Goal: Task Accomplishment & Management: Complete application form

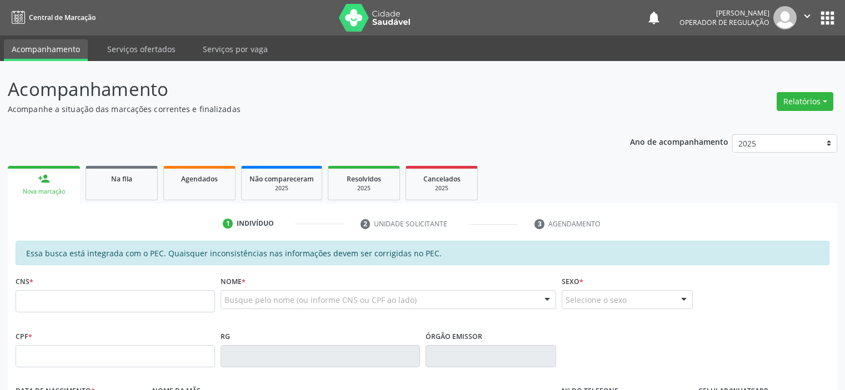
scroll to position [222, 0]
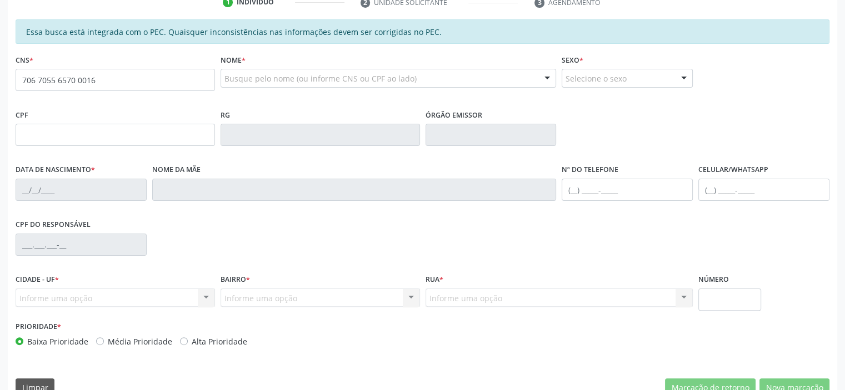
type input "706 7055 6570 0016"
type input "392.090.084-72"
type input "[DATE]"
type input "[PERSON_NAME]"
type input "[PHONE_NUMBER]"
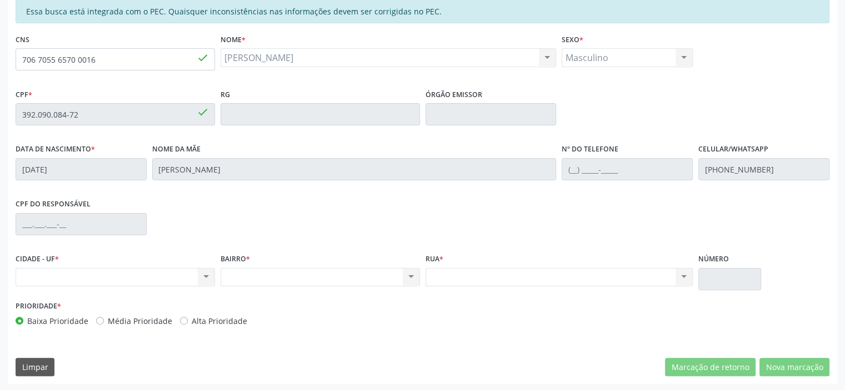
scroll to position [243, 0]
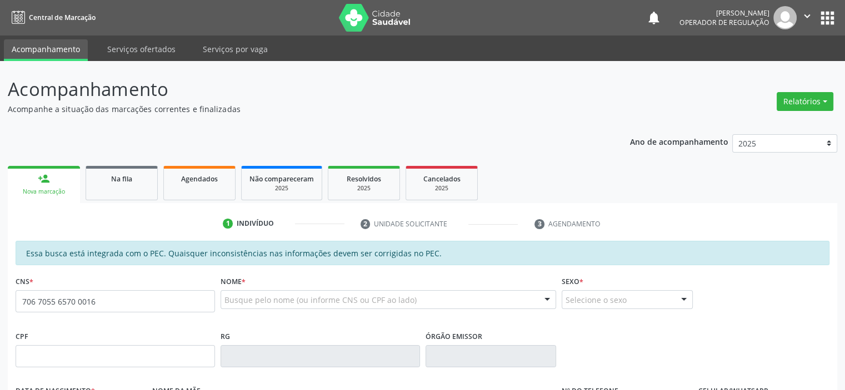
type input "706 7055 6570 0016"
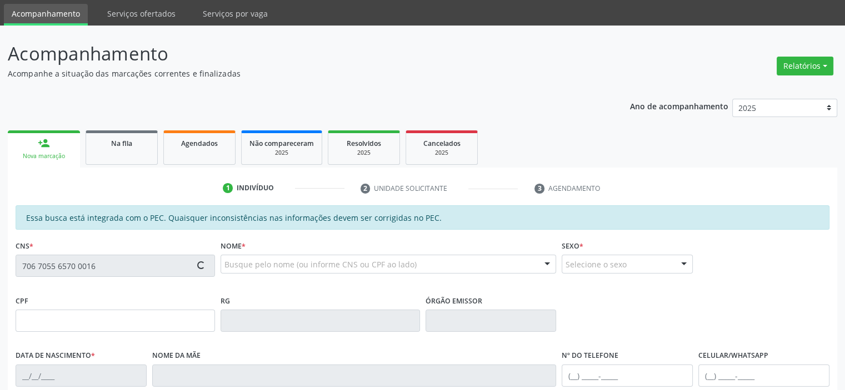
scroll to position [199, 0]
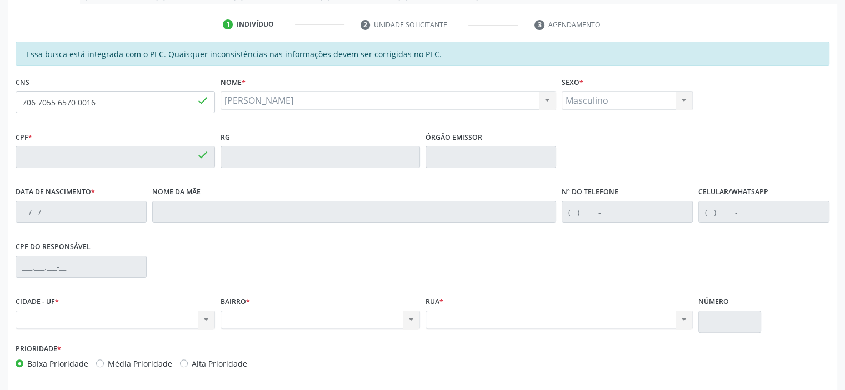
type input "392.090.084-72"
type input "[DATE]"
type input "[PERSON_NAME]"
type input "[PHONE_NUMBER]"
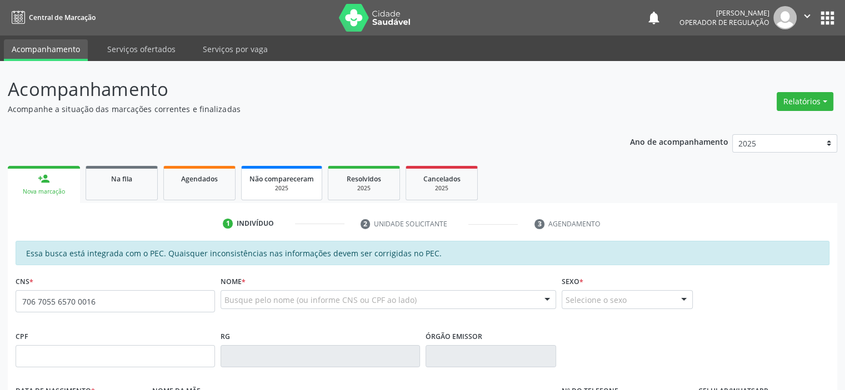
type input "706 7055 6570 0016"
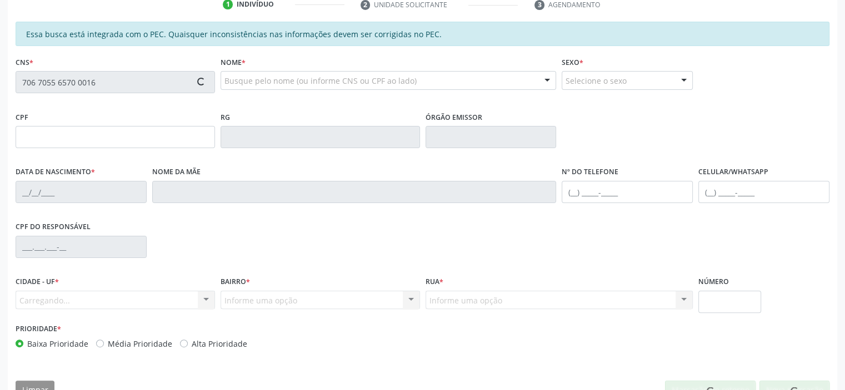
scroll to position [222, 0]
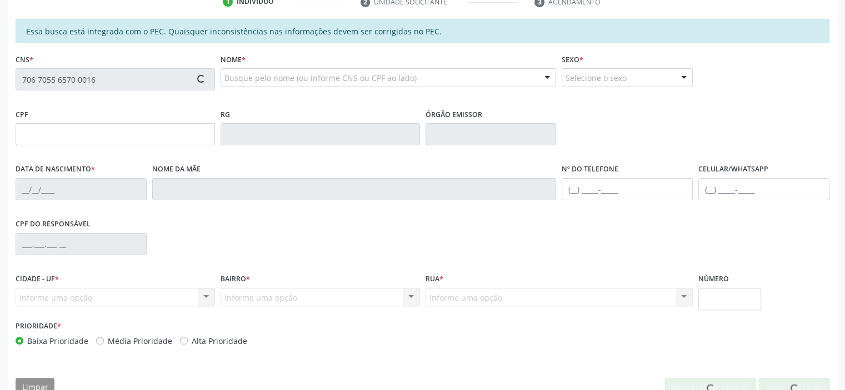
type input "392.090.084-72"
type input "[DATE]"
type input "[PERSON_NAME]"
type input "[PHONE_NUMBER]"
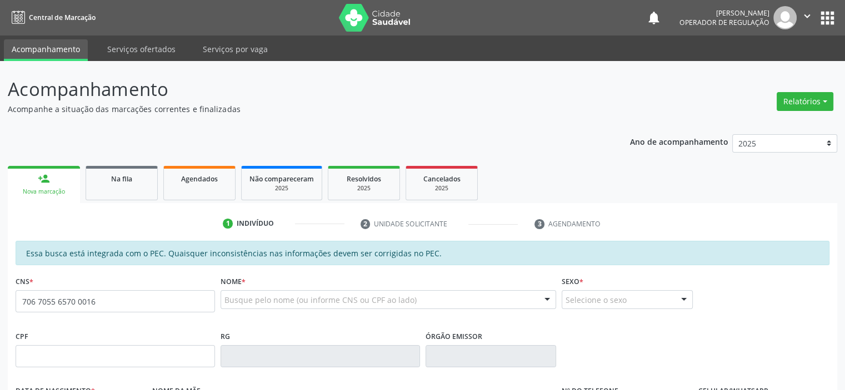
type input "706 7055 6570 0016"
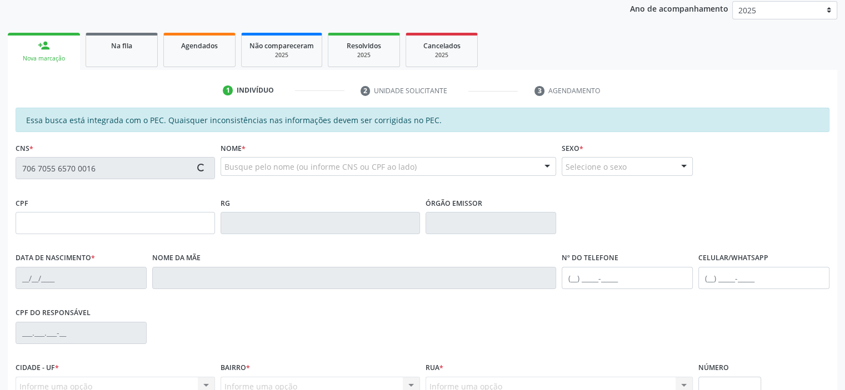
scroll to position [243, 0]
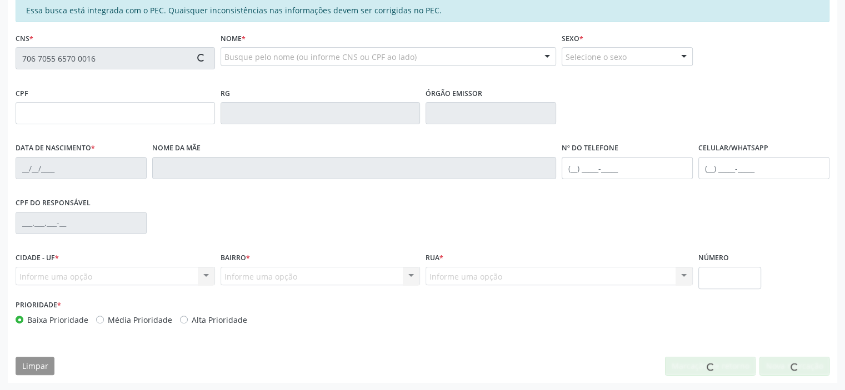
type input "392.090.084-72"
type input "[DATE]"
type input "[PERSON_NAME]"
type input "[PHONE_NUMBER]"
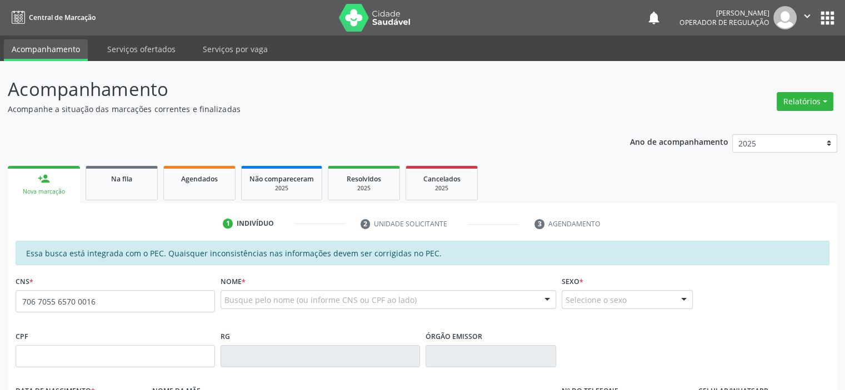
type input "706 7055 6570 0016"
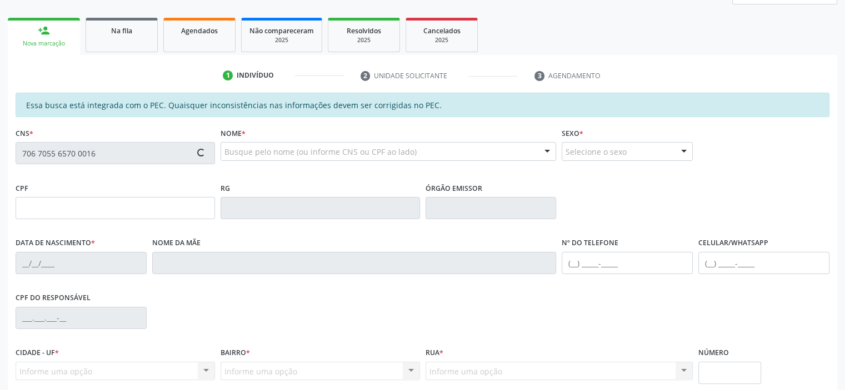
scroll to position [167, 0]
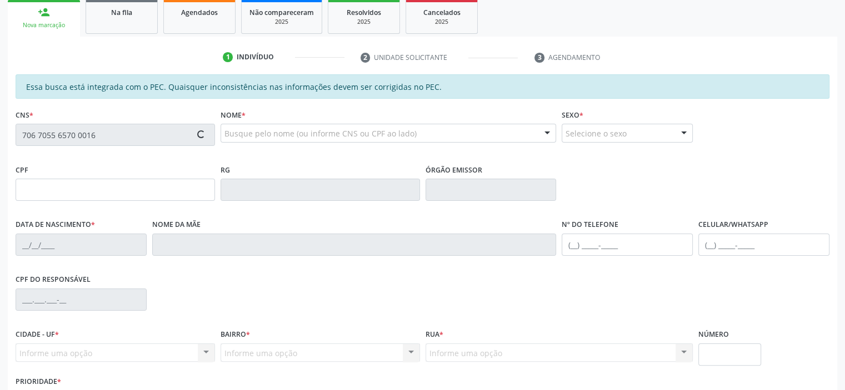
type input "392.090.084-72"
type input "[DATE]"
type input "[PERSON_NAME]"
type input "[PHONE_NUMBER]"
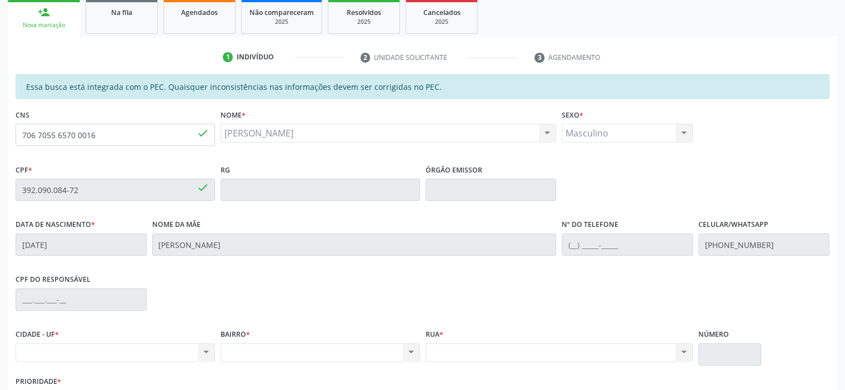
scroll to position [243, 0]
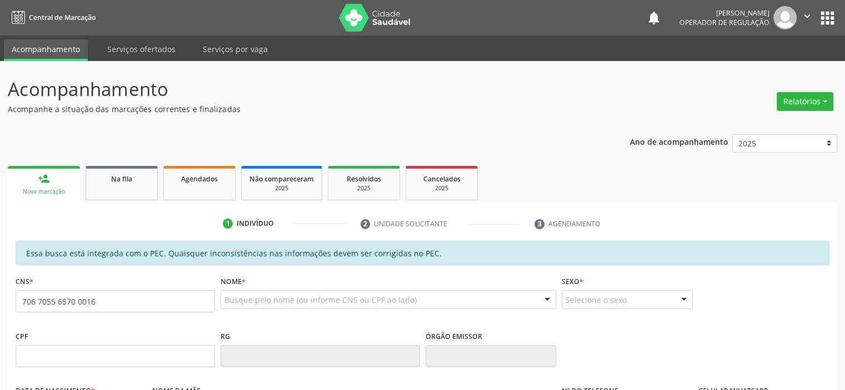
type input "706 7055 6570 0016"
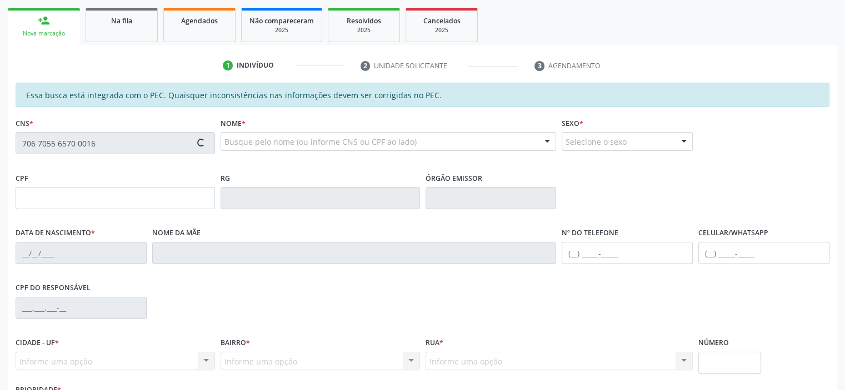
type input "392.090.084-72"
type input "[DATE]"
type input "[PERSON_NAME]"
type input "[PHONE_NUMBER]"
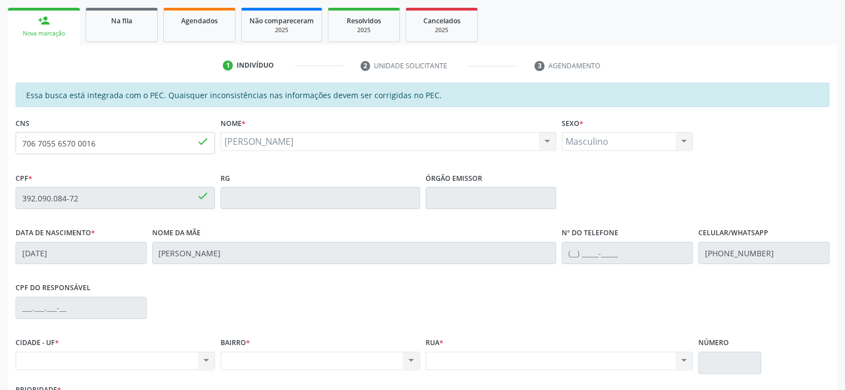
scroll to position [222, 0]
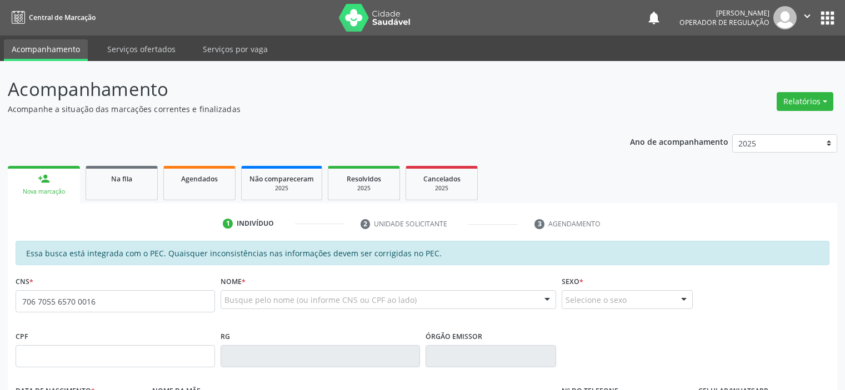
type input "706 7055 6570 0016"
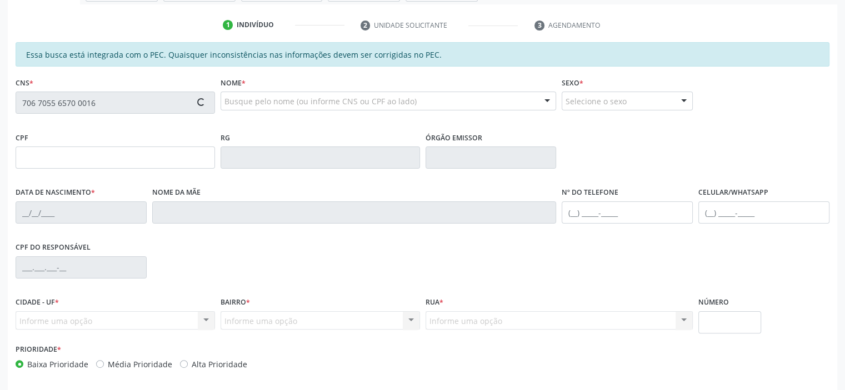
scroll to position [222, 0]
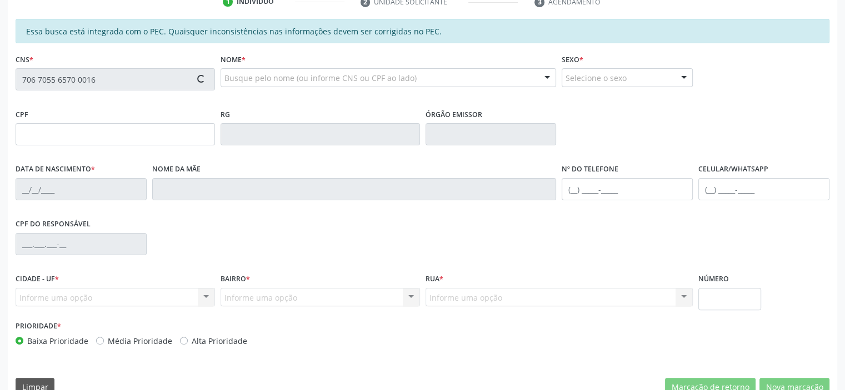
type input "392.090.084-72"
type input "[DATE]"
type input "[PERSON_NAME]"
type input "[PHONE_NUMBER]"
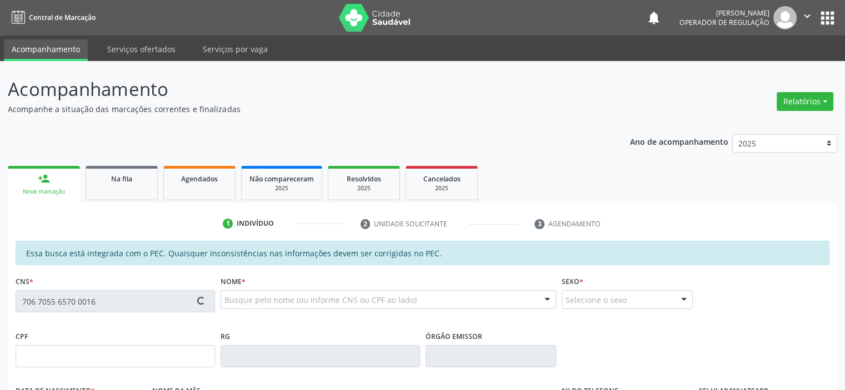
type input "392.090.084-72"
type input "[DATE]"
type input "[PERSON_NAME]"
type input "[PHONE_NUMBER]"
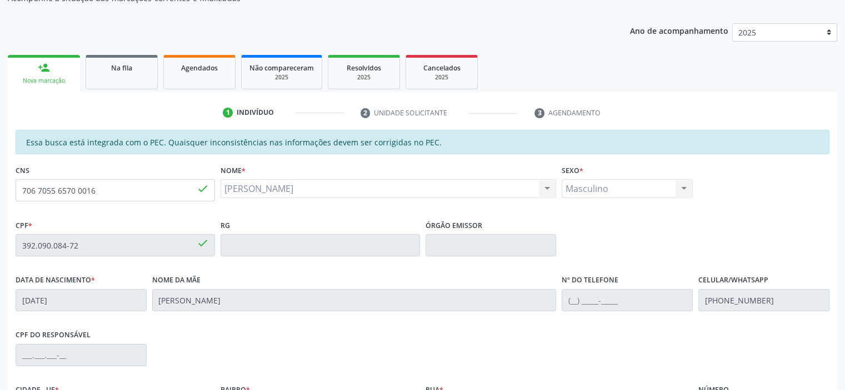
scroll to position [243, 0]
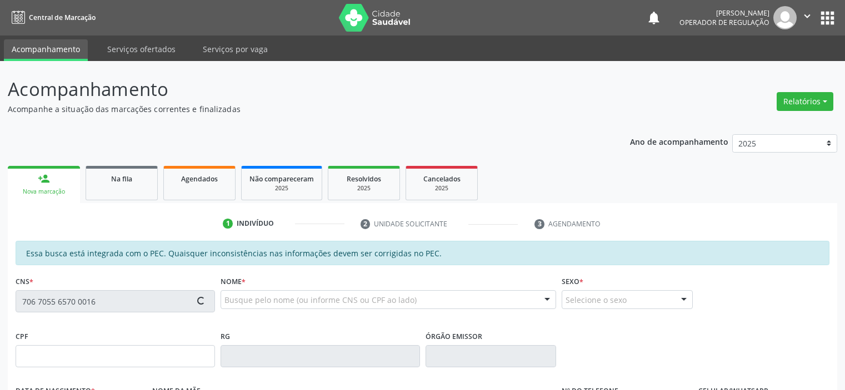
scroll to position [243, 0]
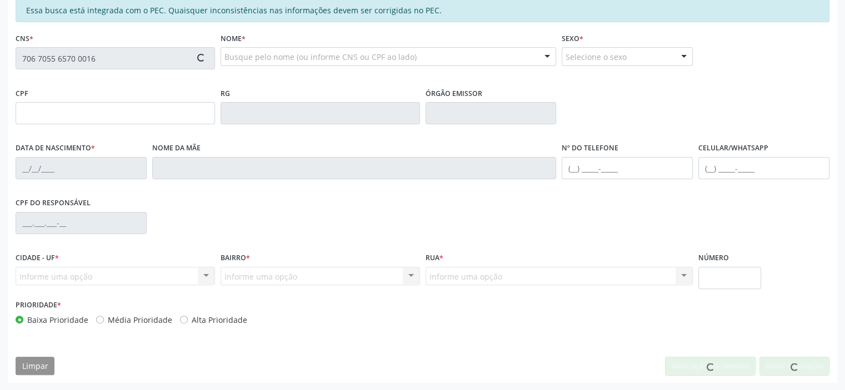
type input "392.090.084-72"
type input "[DATE]"
type input "[PERSON_NAME]"
type input "[PHONE_NUMBER]"
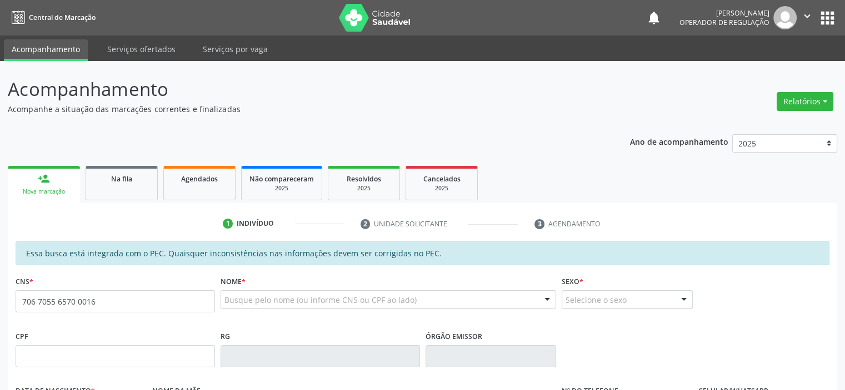
type input "706 7055 6570 0016"
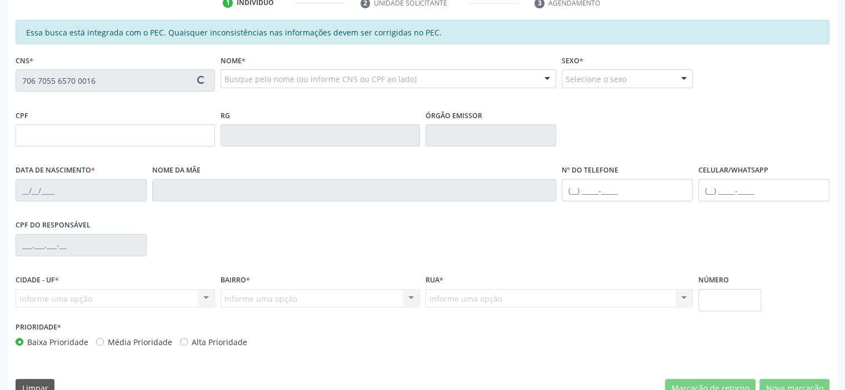
scroll to position [222, 0]
type input "392.090.084-72"
type input "12/09/1960"
type input "Luzia Santana da Silva"
type input "(87) 98815-4450"
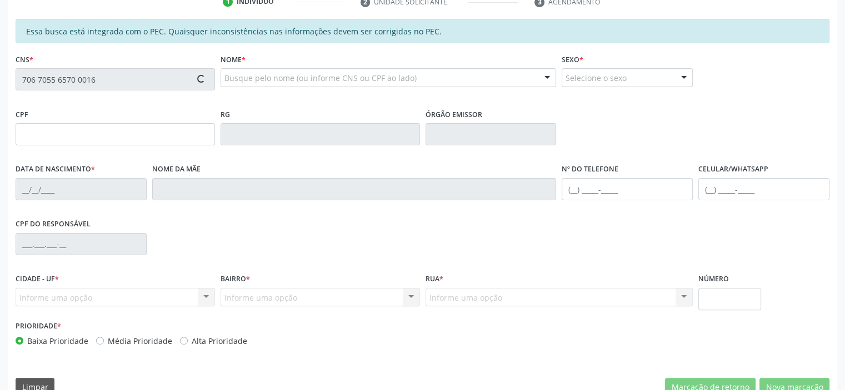
type input "02"
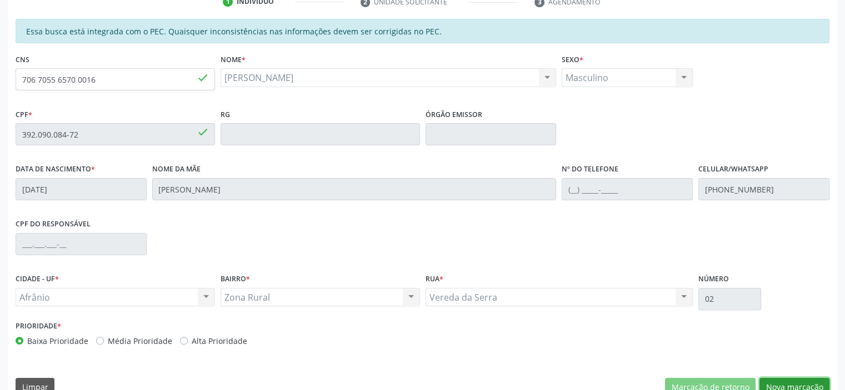
click at [773, 379] on button "Nova marcação" at bounding box center [794, 387] width 70 height 19
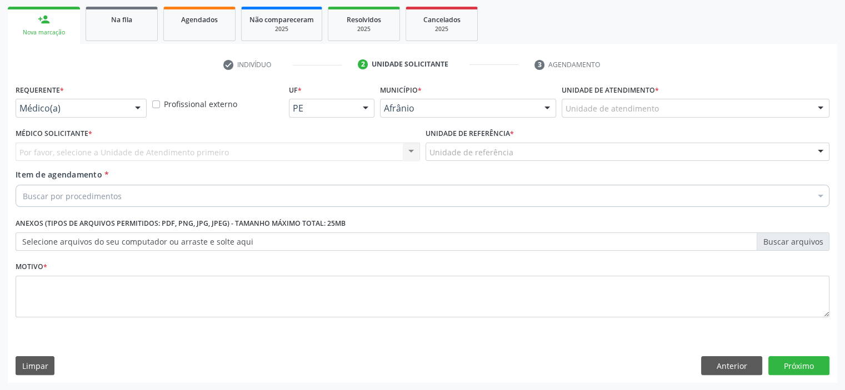
click at [703, 119] on div "Unidade de atendimento * Unidade de atendimento Academia da Saude de Afranio Ac…" at bounding box center [695, 103] width 273 height 43
click at [703, 112] on div "Unidade de atendimento" at bounding box center [696, 108] width 268 height 19
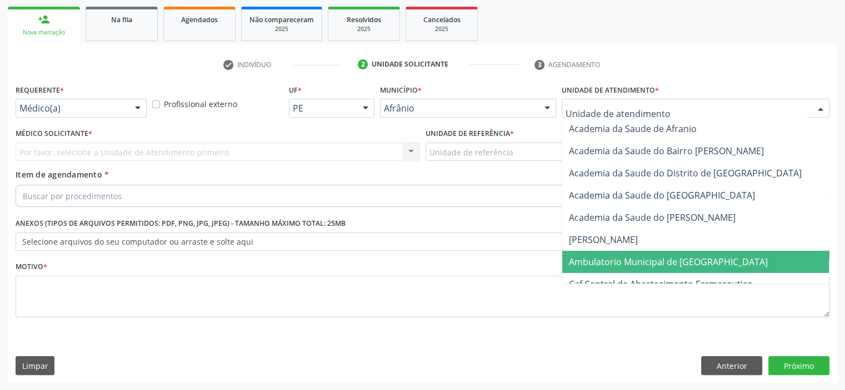
click at [681, 267] on span "Ambulatorio Municipal de [GEOGRAPHIC_DATA]" at bounding box center [668, 262] width 199 height 12
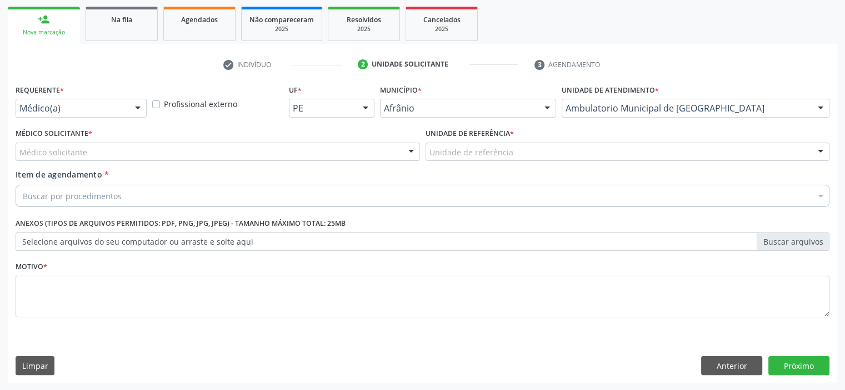
click at [598, 149] on div "Unidade de referência" at bounding box center [627, 152] width 404 height 19
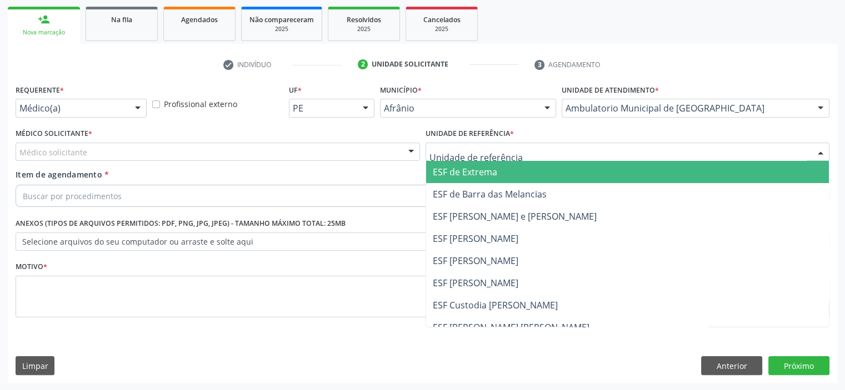
click at [541, 171] on span "ESF de Extrema" at bounding box center [627, 172] width 403 height 22
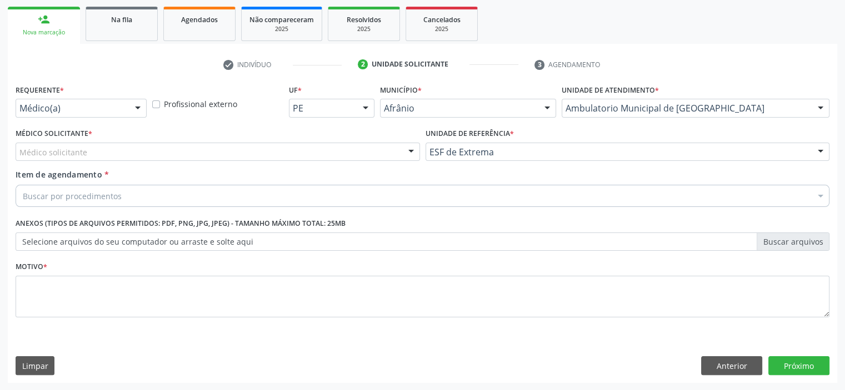
click at [363, 152] on div "Médico solicitante" at bounding box center [218, 152] width 404 height 19
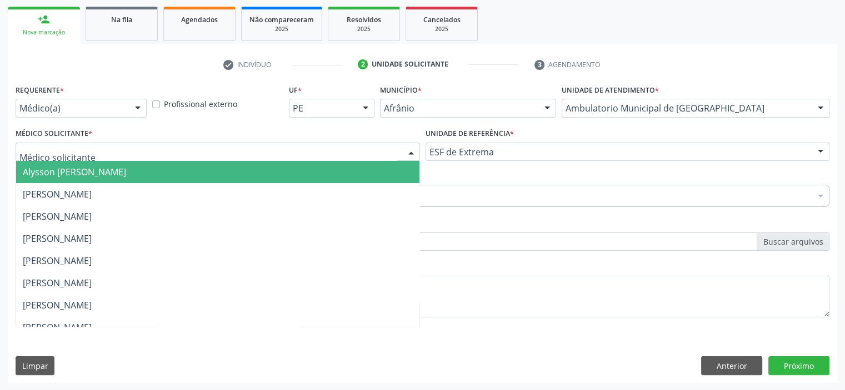
click at [345, 174] on span "Alysson [PERSON_NAME]" at bounding box center [217, 172] width 403 height 22
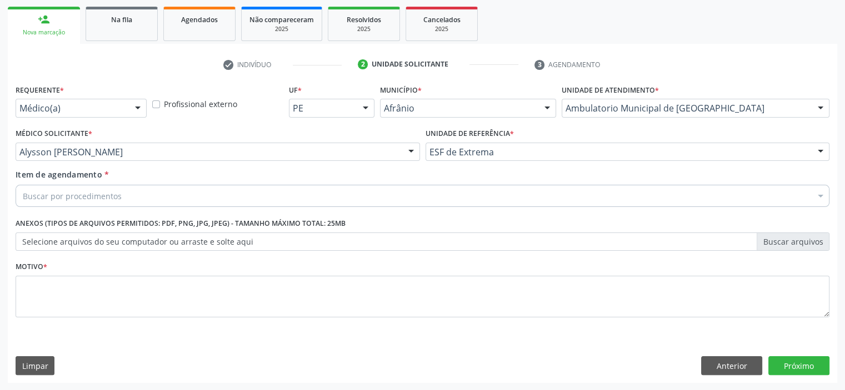
click at [266, 197] on div "Buscar por procedimentos" at bounding box center [423, 196] width 814 height 22
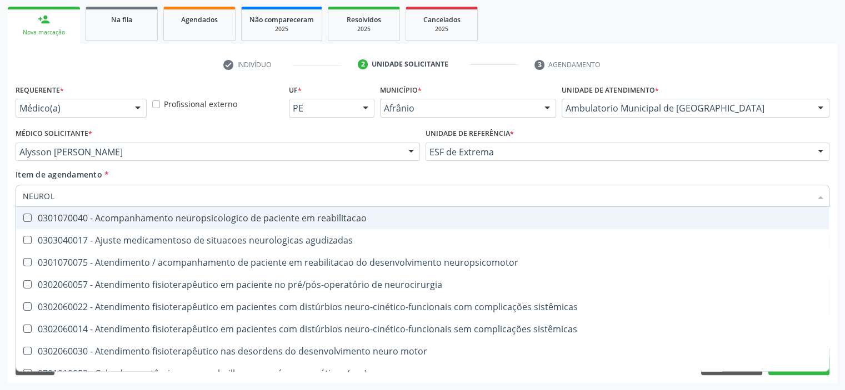
type input "NEUROLO"
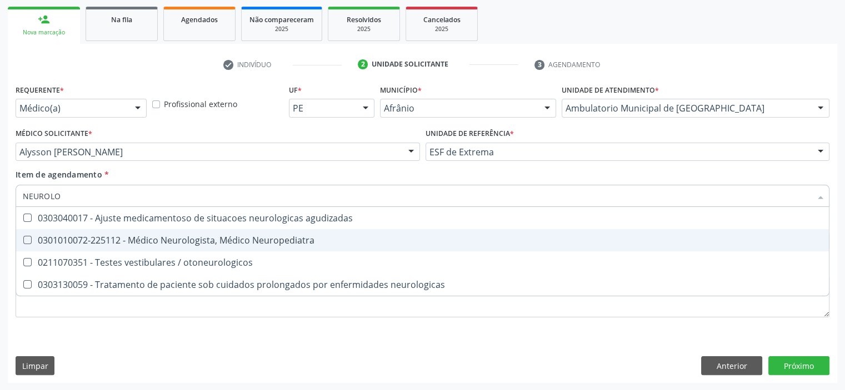
click at [263, 242] on div "0301010072-225112 - Médico Neurologista, Médico Neuropediatra" at bounding box center [422, 240] width 799 height 9
checkbox Neuropediatra "true"
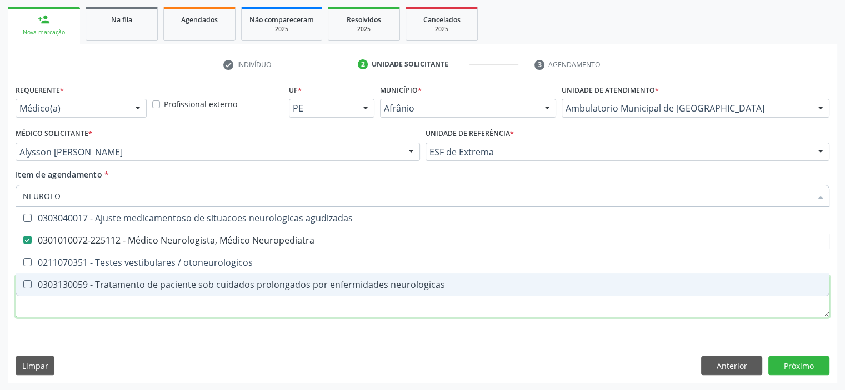
click at [216, 309] on div "Requerente * Médico(a) Médico(a) Enfermeiro(a) Paciente Nenhum resultado encont…" at bounding box center [423, 208] width 814 height 252
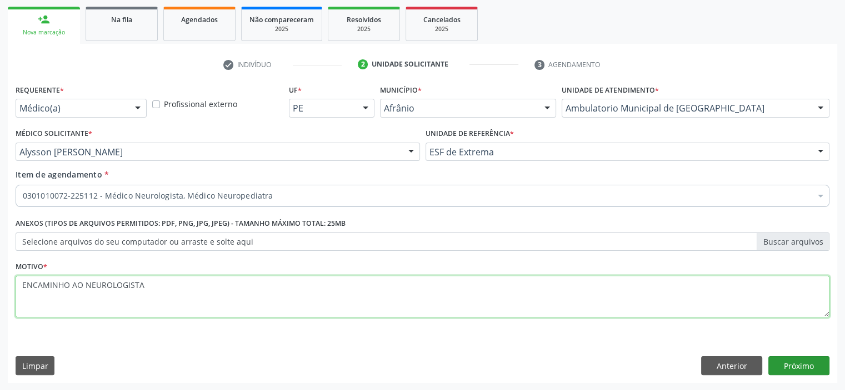
type textarea "ENCAMINHO AO NEUROLOGISTA"
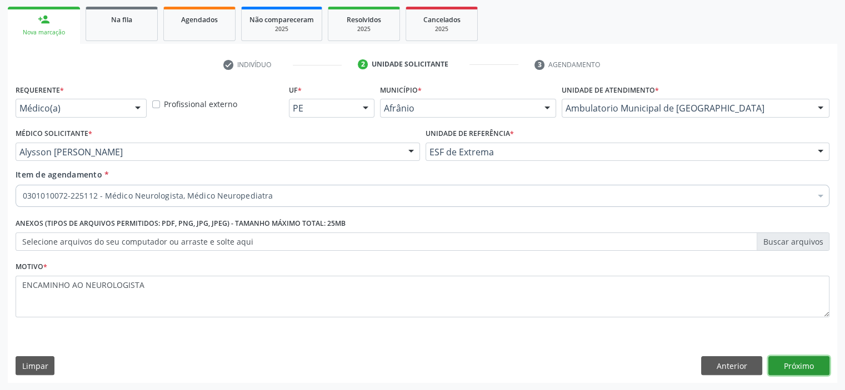
click at [797, 366] on button "Próximo" at bounding box center [798, 366] width 61 height 19
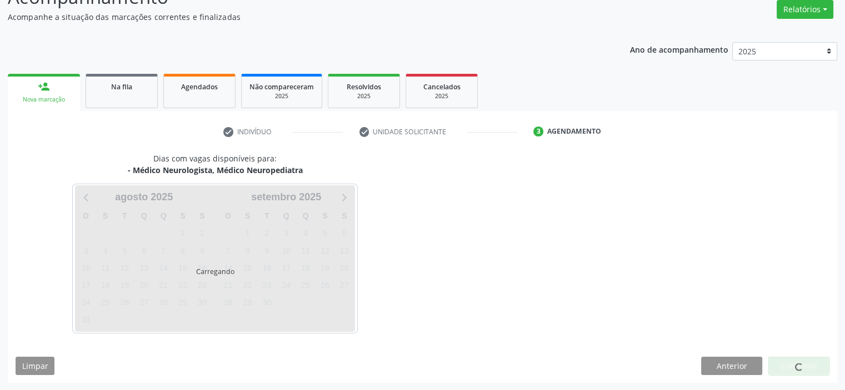
click at [797, 366] on span at bounding box center [798, 367] width 9 height 9
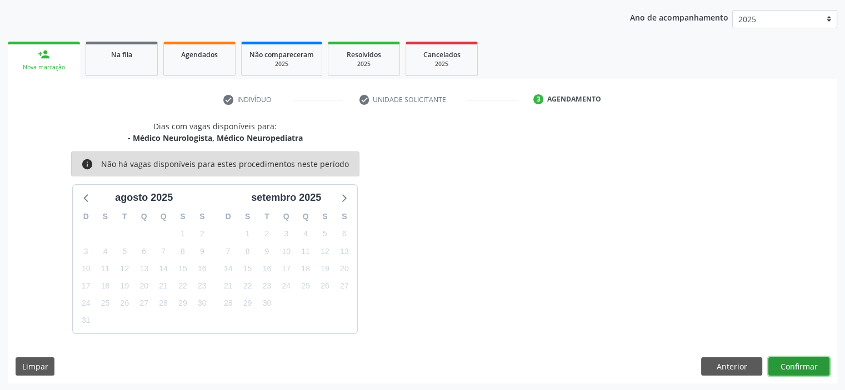
click at [797, 366] on button "Confirmar" at bounding box center [798, 367] width 61 height 19
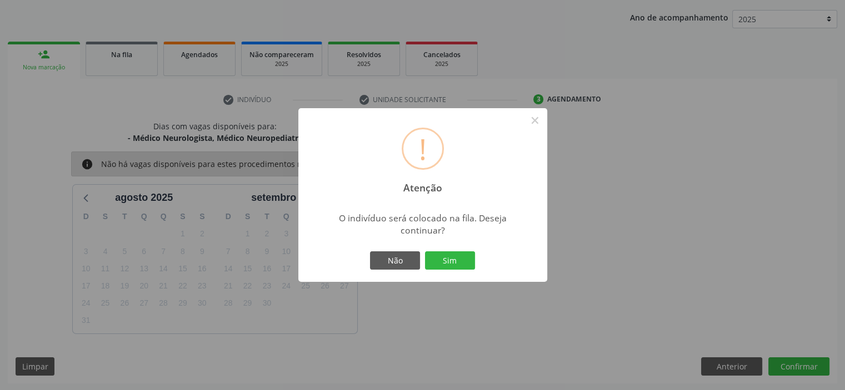
click at [425, 252] on button "Sim" at bounding box center [450, 261] width 50 height 19
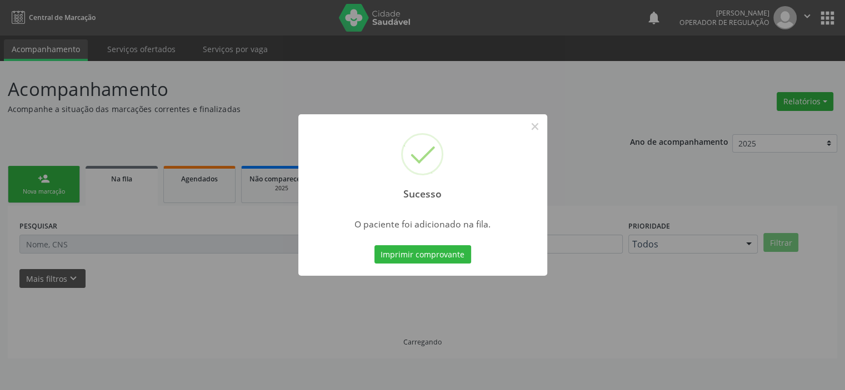
scroll to position [0, 0]
drag, startPoint x: 535, startPoint y: 129, endPoint x: 508, endPoint y: 137, distance: 28.5
click at [535, 130] on button "×" at bounding box center [538, 126] width 19 height 19
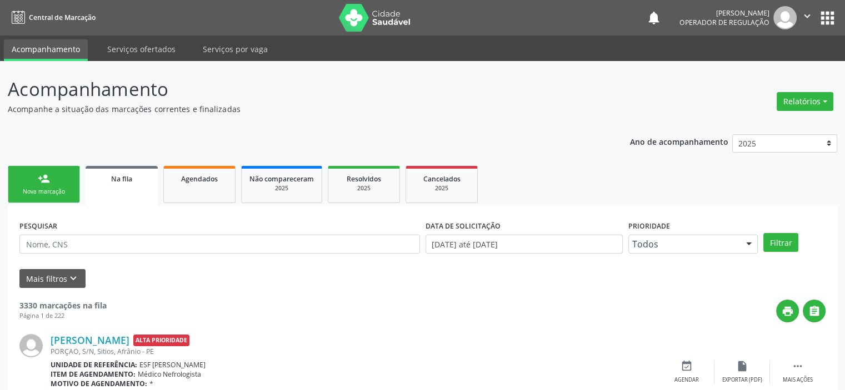
click at [52, 185] on link "person_add Nova marcação" at bounding box center [44, 184] width 72 height 37
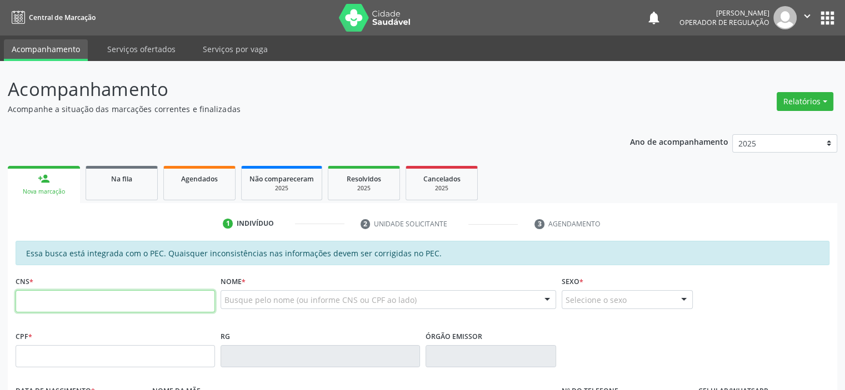
click at [91, 304] on input "text" at bounding box center [115, 301] width 199 height 22
type input "700 5025 5330 7659"
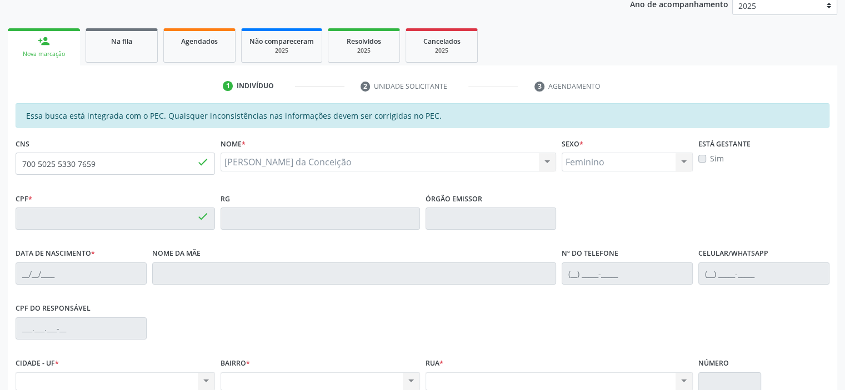
type input "763.363.444-87"
type input "[DATE]"
type input "[PERSON_NAME]"
type input "[PHONE_NUMBER]"
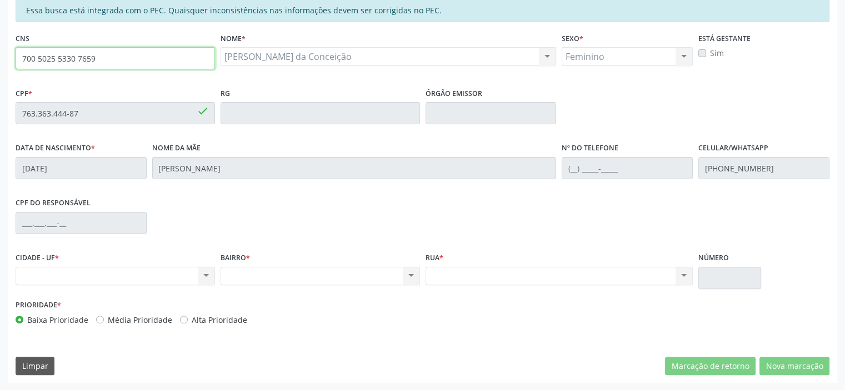
drag, startPoint x: 114, startPoint y: 60, endPoint x: 0, endPoint y: 42, distance: 115.9
click at [0, 42] on div "Acompanhamento Acompanhe a situação das marcações correntes e finalizadas Relat…" at bounding box center [422, 104] width 845 height 573
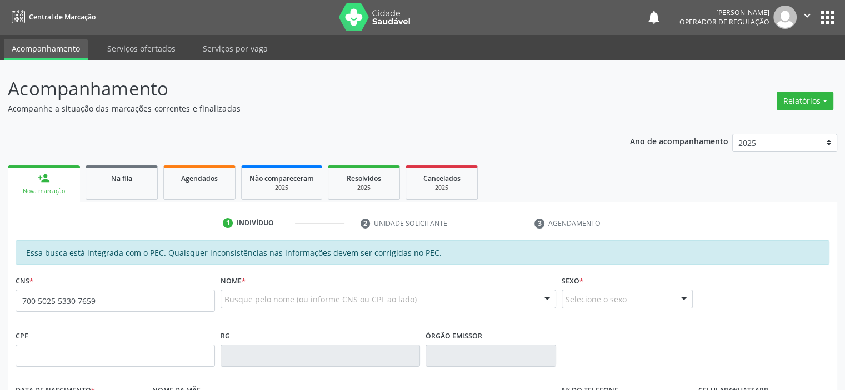
type input "700 5025 5330 7659"
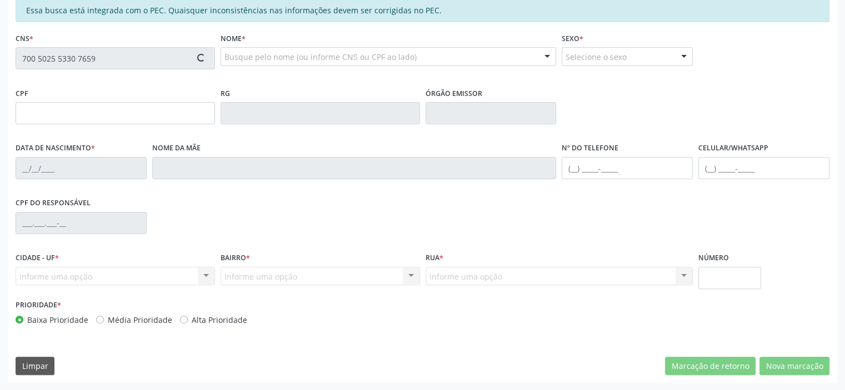
type input "763.363.444-87"
type input "[DATE]"
type input "[PERSON_NAME]"
type input "[PHONE_NUMBER]"
type input "S/N"
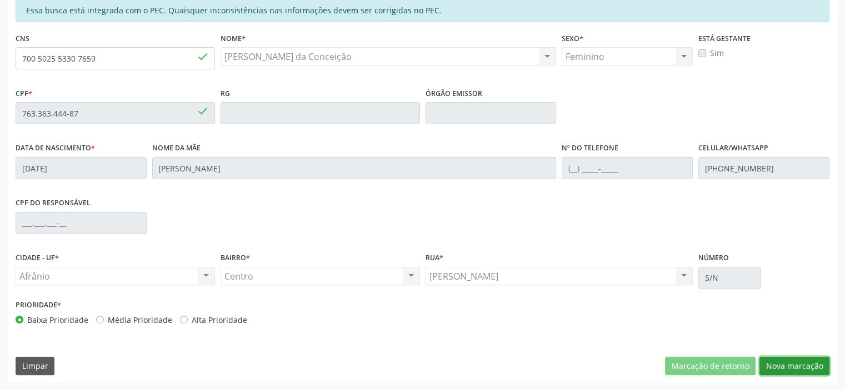
click at [772, 365] on button "Nova marcação" at bounding box center [794, 366] width 70 height 19
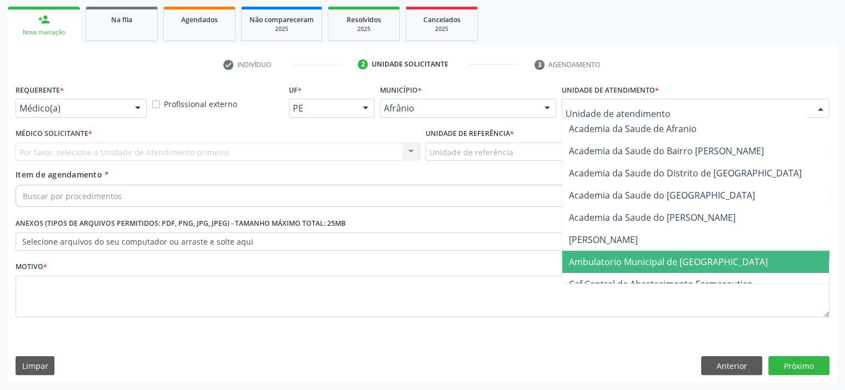
click at [622, 256] on span "Ambulatorio Municipal de [GEOGRAPHIC_DATA]" at bounding box center [668, 262] width 199 height 12
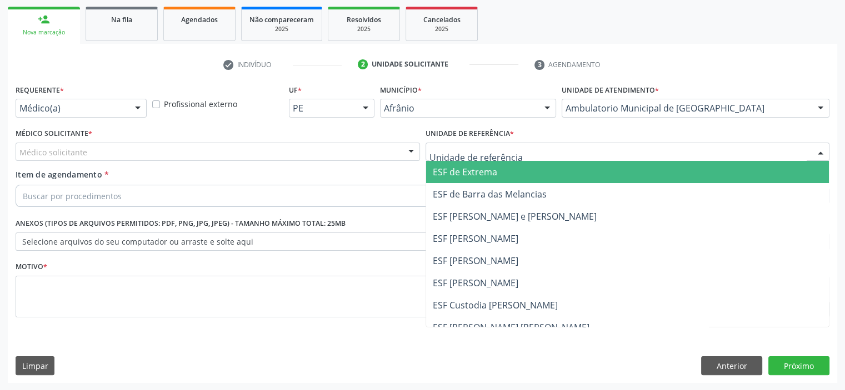
drag, startPoint x: 480, startPoint y: 170, endPoint x: 409, endPoint y: 159, distance: 72.4
click at [480, 171] on span "ESF de Extrema" at bounding box center [465, 172] width 64 height 12
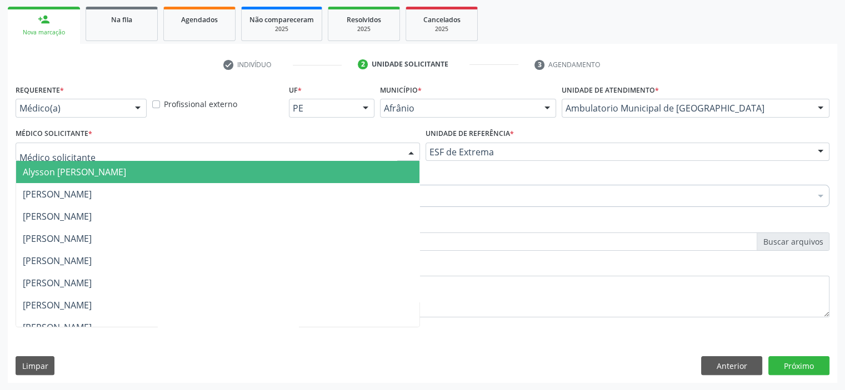
click at [393, 153] on div at bounding box center [218, 152] width 404 height 19
click at [403, 170] on span "Alysson [PERSON_NAME]" at bounding box center [217, 172] width 403 height 22
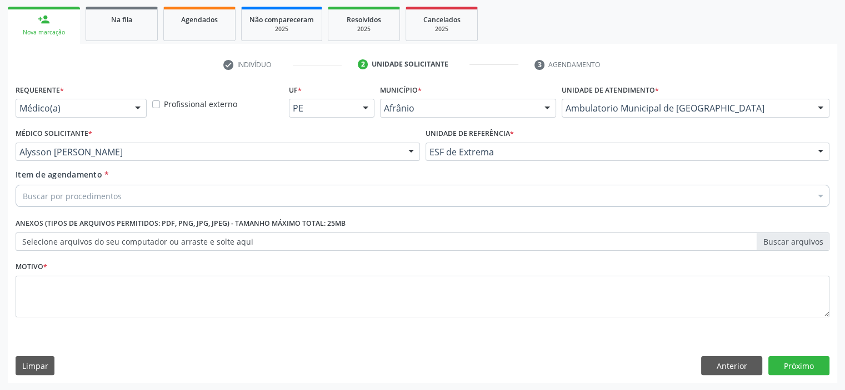
click at [268, 186] on div "Buscar por procedimentos" at bounding box center [423, 196] width 814 height 22
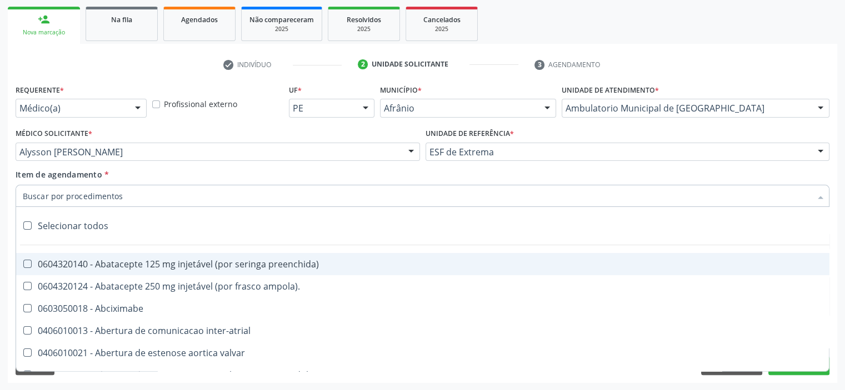
click at [264, 195] on input "Item de agendamento *" at bounding box center [417, 196] width 788 height 22
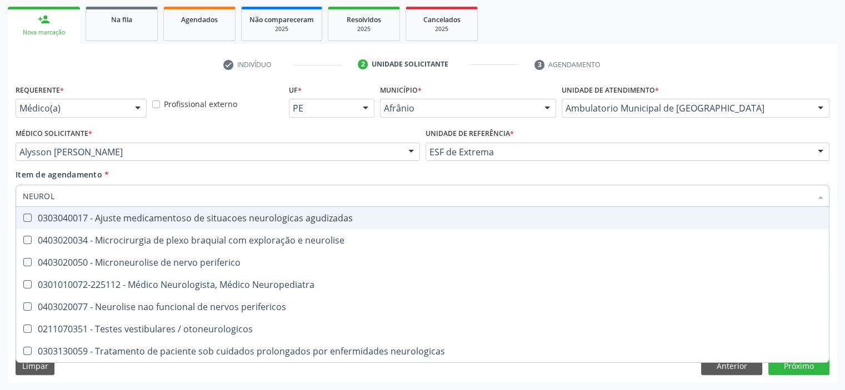
type input "NEUROLO"
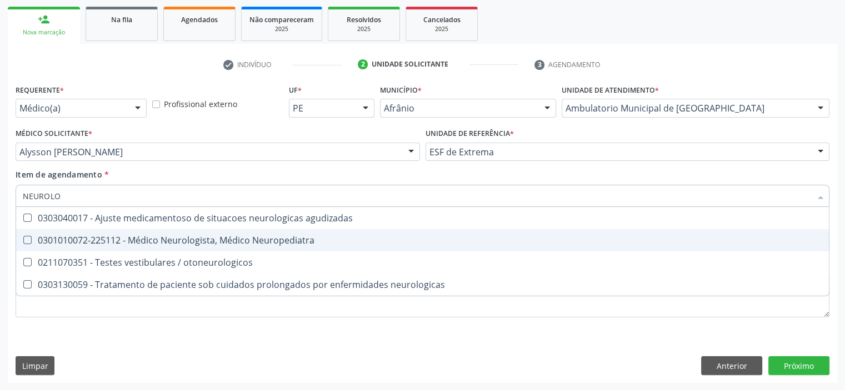
click at [258, 237] on div "0301010072-225112 - Médico Neurologista, Médico Neuropediatra" at bounding box center [422, 240] width 799 height 9
checkbox Neuropediatra "true"
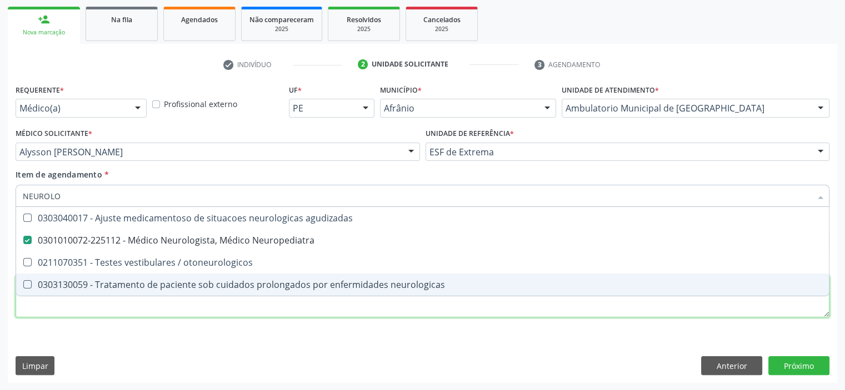
click at [169, 307] on div "Requerente * Médico(a) Médico(a) Enfermeiro(a) Paciente Nenhum resultado encont…" at bounding box center [423, 208] width 814 height 252
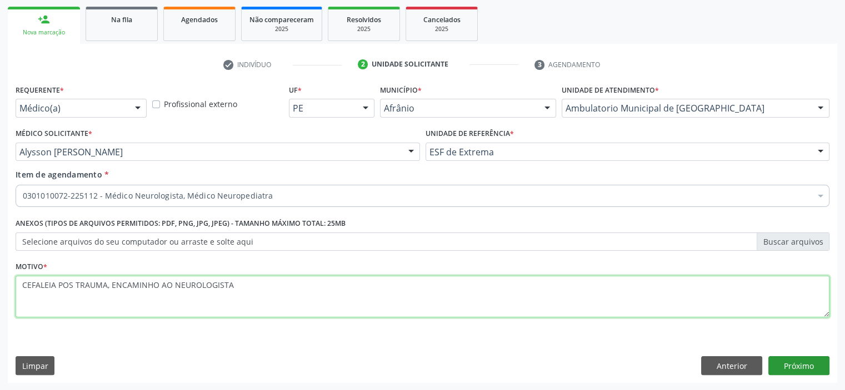
type textarea "CEFALEIA POS TRAUMA, ENCAMINHO AO NEUROLOGISTA"
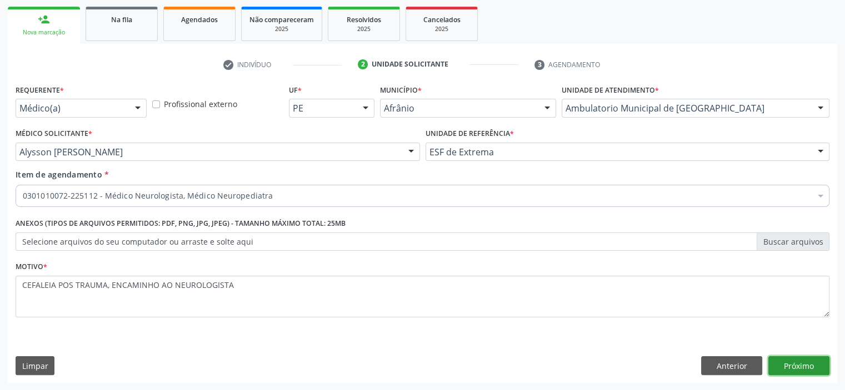
click at [813, 370] on button "Próximo" at bounding box center [798, 366] width 61 height 19
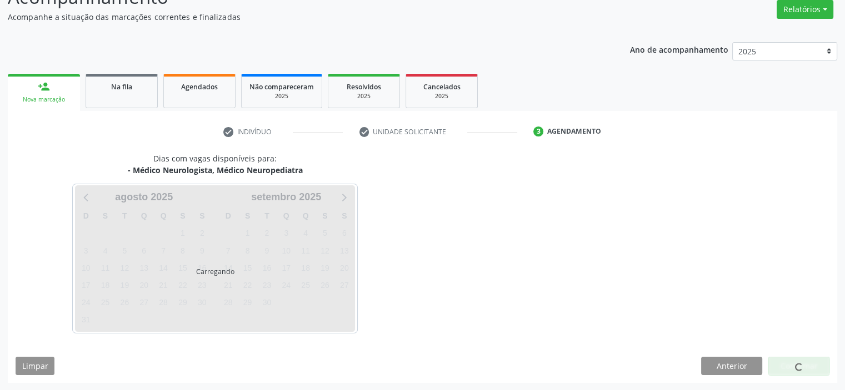
scroll to position [124, 0]
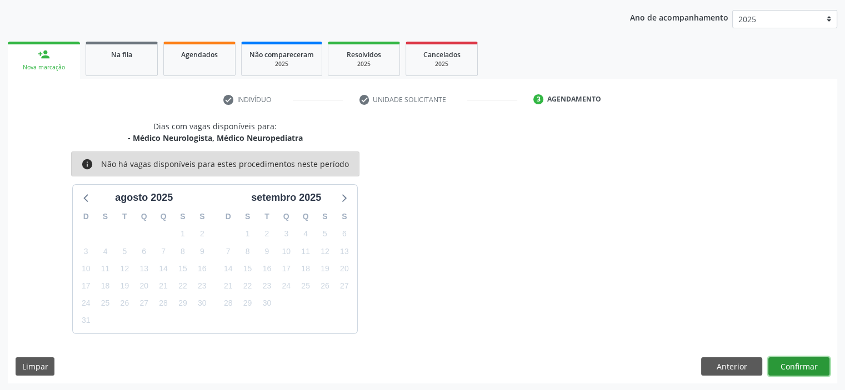
click at [800, 368] on button "Confirmar" at bounding box center [798, 367] width 61 height 19
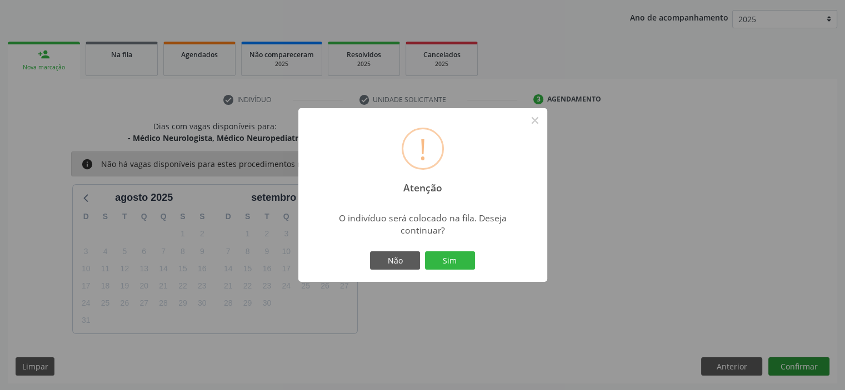
click at [425, 252] on button "Sim" at bounding box center [450, 261] width 50 height 19
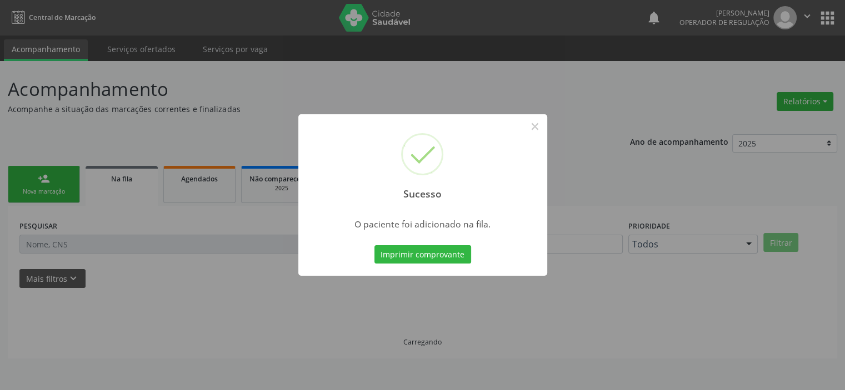
scroll to position [0, 0]
click at [541, 122] on button "×" at bounding box center [538, 126] width 19 height 19
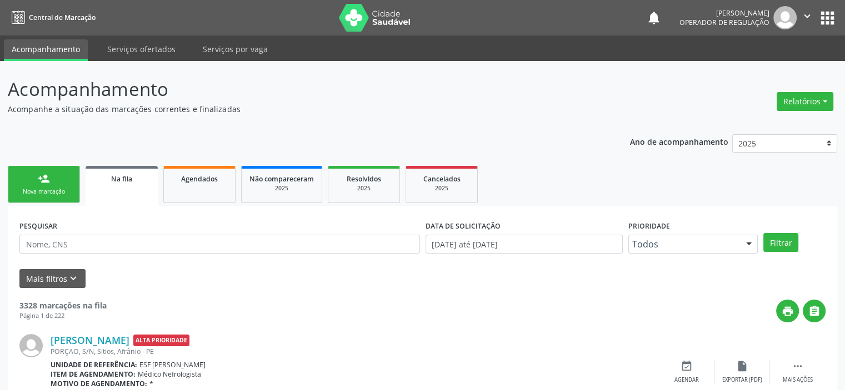
click at [32, 184] on link "person_add Nova marcação" at bounding box center [44, 184] width 72 height 37
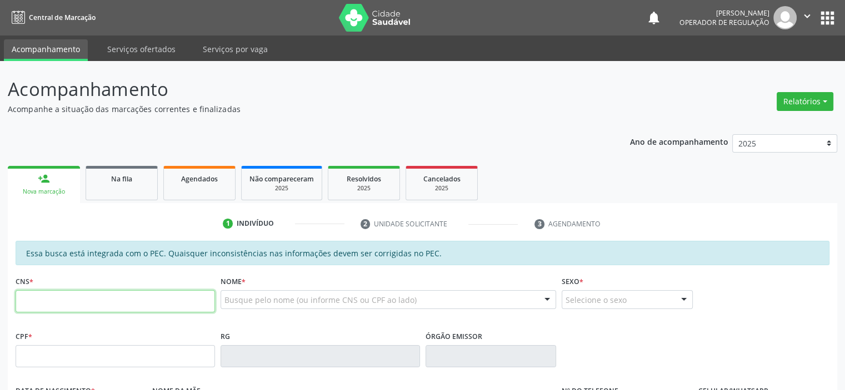
click at [78, 295] on input "text" at bounding box center [115, 301] width 199 height 22
type input "700 8099 0739 4383"
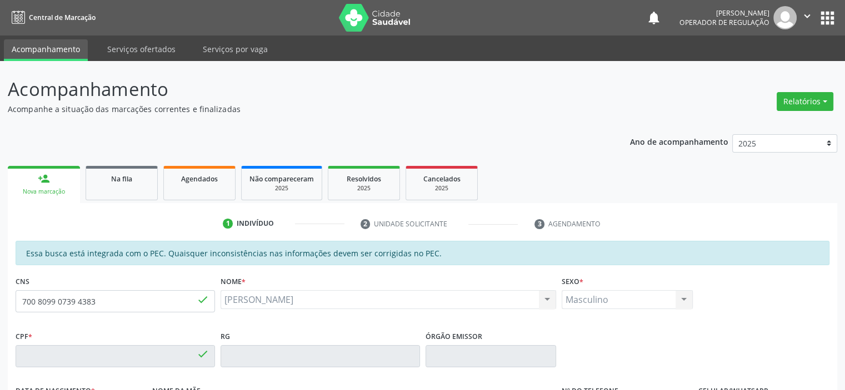
type input "113.471.104-29"
type input "[DATE]"
type input "[PERSON_NAME]"
type input "[PHONE_NUMBER]"
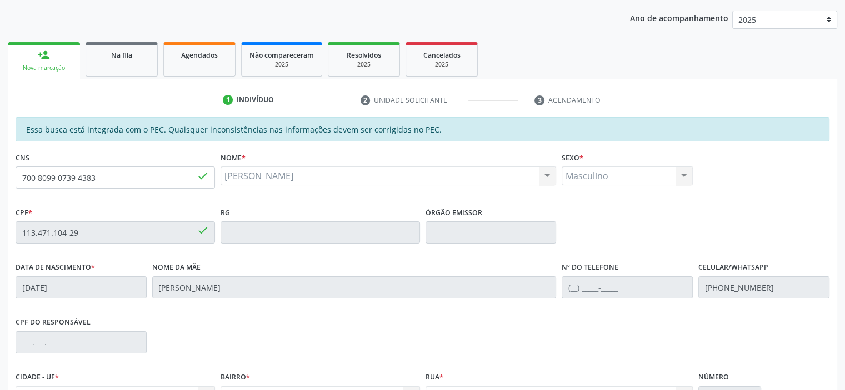
scroll to position [243, 0]
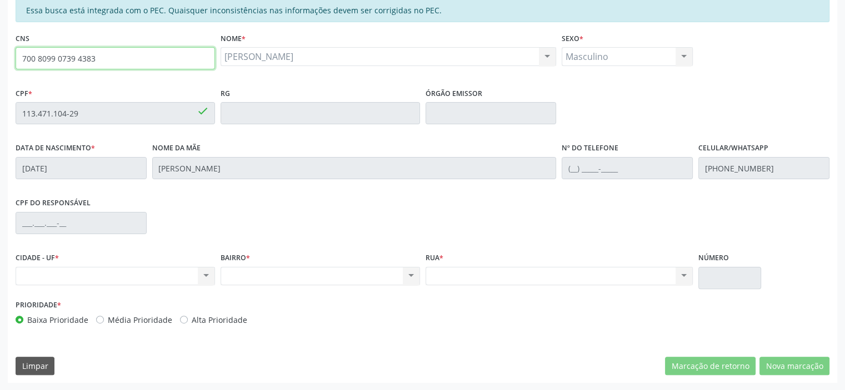
drag, startPoint x: 109, startPoint y: 63, endPoint x: 2, endPoint y: 55, distance: 107.0
click at [2, 55] on div "Acompanhamento Acompanhe a situação das marcações correntes e finalizadas Relat…" at bounding box center [422, 104] width 845 height 573
